Goal: Book appointment/travel/reservation

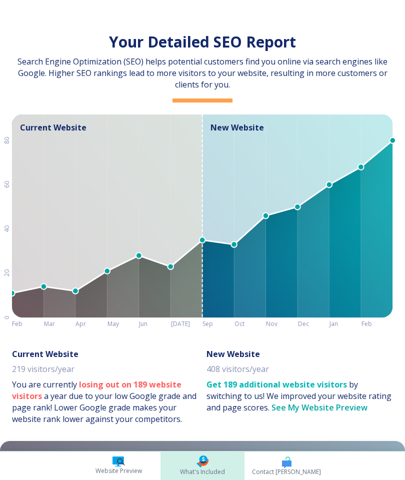
scroll to position [0, 158]
click at [119, 465] on icon at bounding box center [118, 465] width 2 height 2
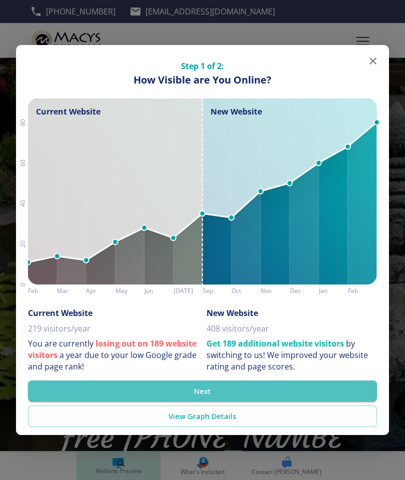
click at [195, 387] on button "Next" at bounding box center [202, 390] width 349 height 21
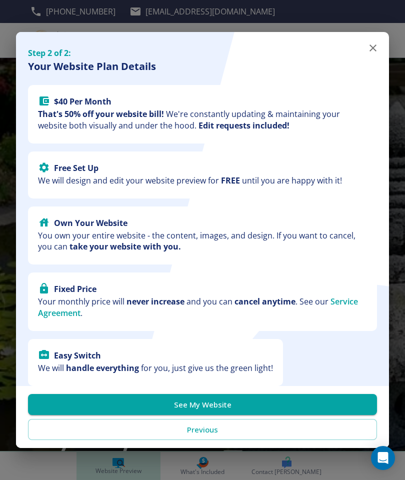
click at [172, 405] on button "See My Website" at bounding box center [202, 404] width 349 height 21
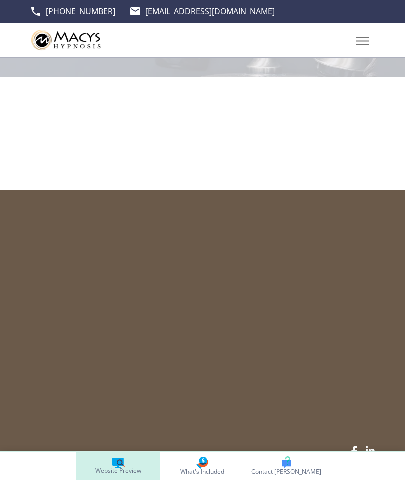
scroll to position [2818, 0]
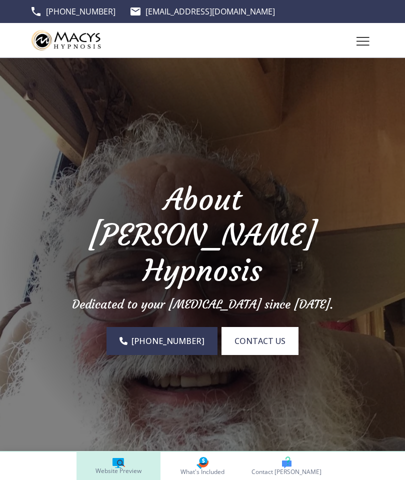
click at [163, 327] on link "[PHONE_NUMBER]" at bounding box center [161, 341] width 111 height 28
click at [358, 41] on icon "Toggle hamburger navigation menu" at bounding box center [362, 41] width 13 height 8
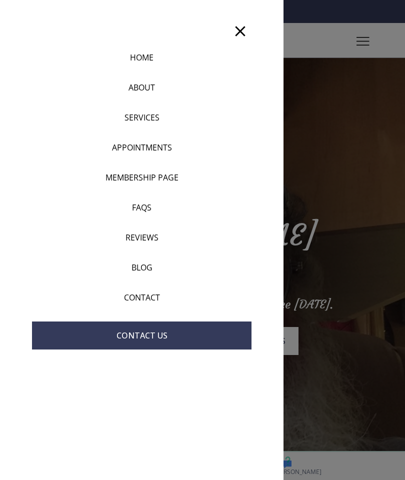
click at [119, 152] on p "APPOINTMENTS" at bounding box center [142, 147] width 60 height 12
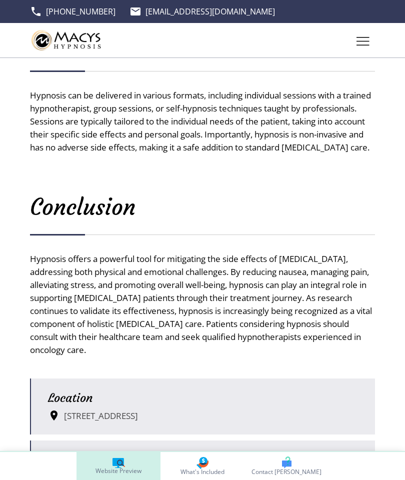
scroll to position [1986, 0]
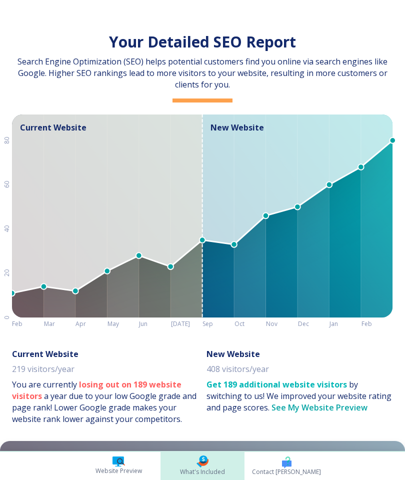
scroll to position [0, 158]
